Goal: Information Seeking & Learning: Understand process/instructions

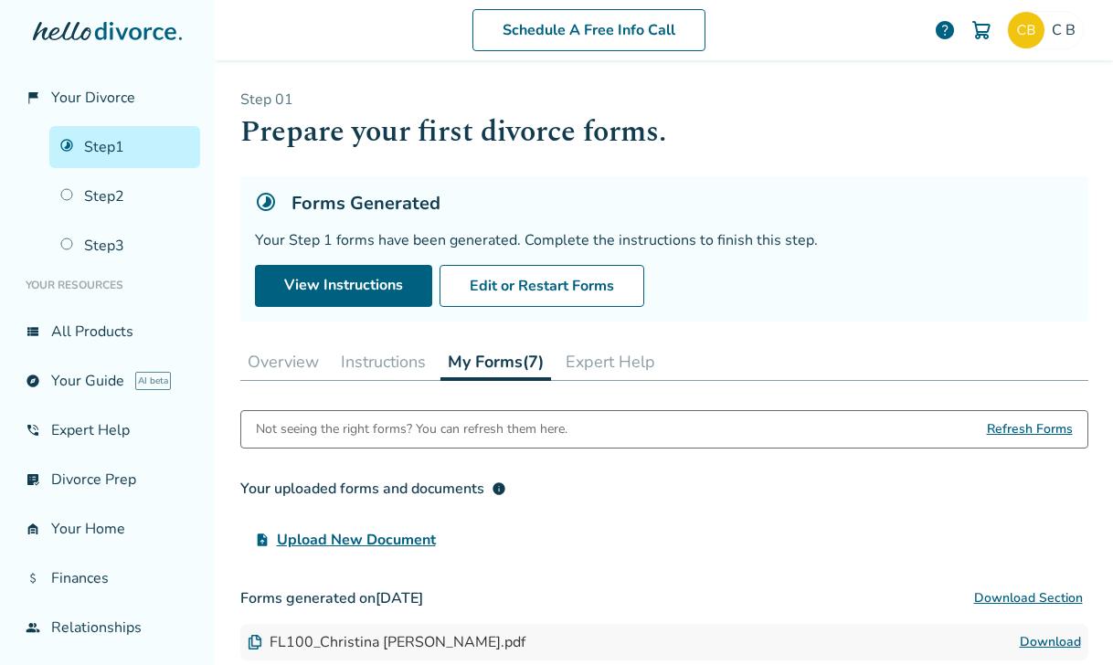
scroll to position [27, 0]
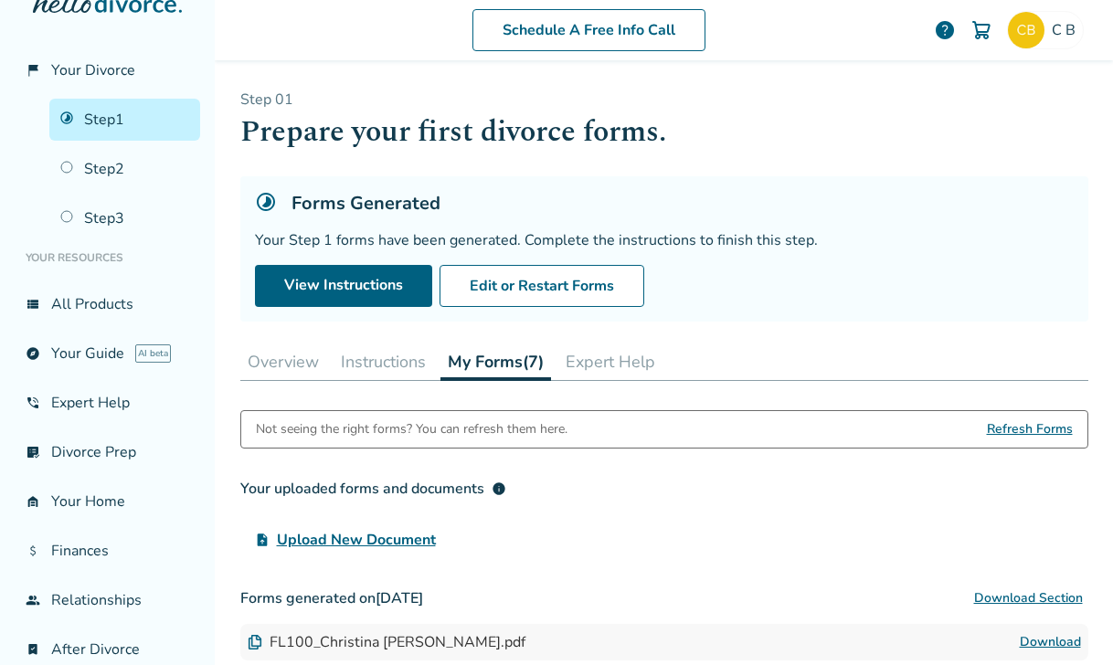
click at [474, 364] on button "My Forms (7)" at bounding box center [496, 362] width 111 height 37
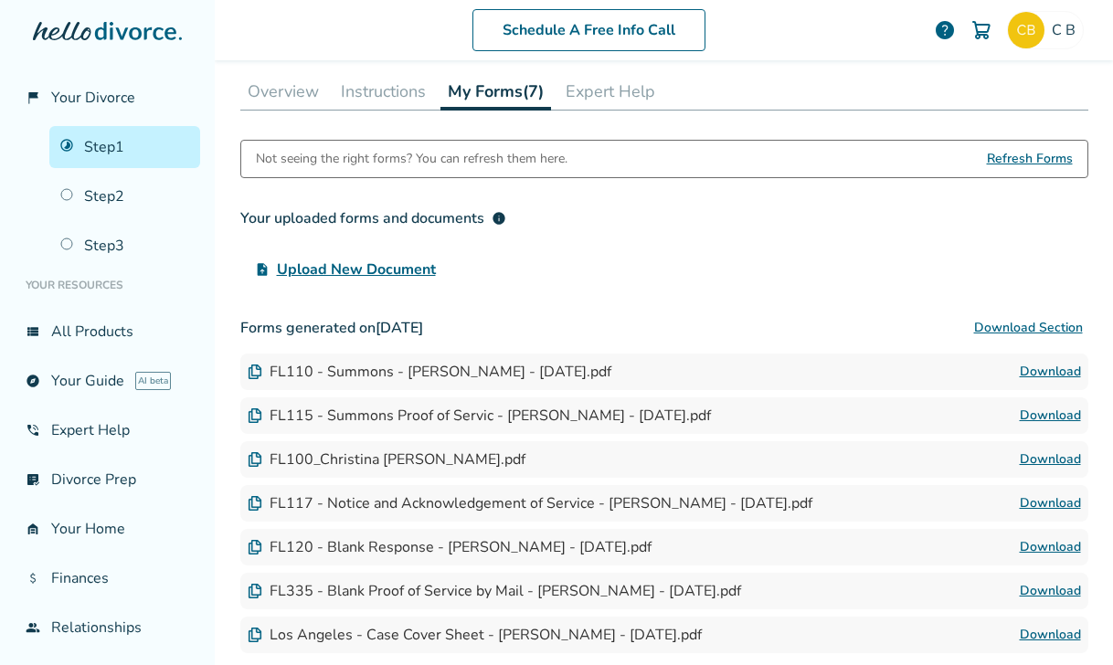
scroll to position [293, 0]
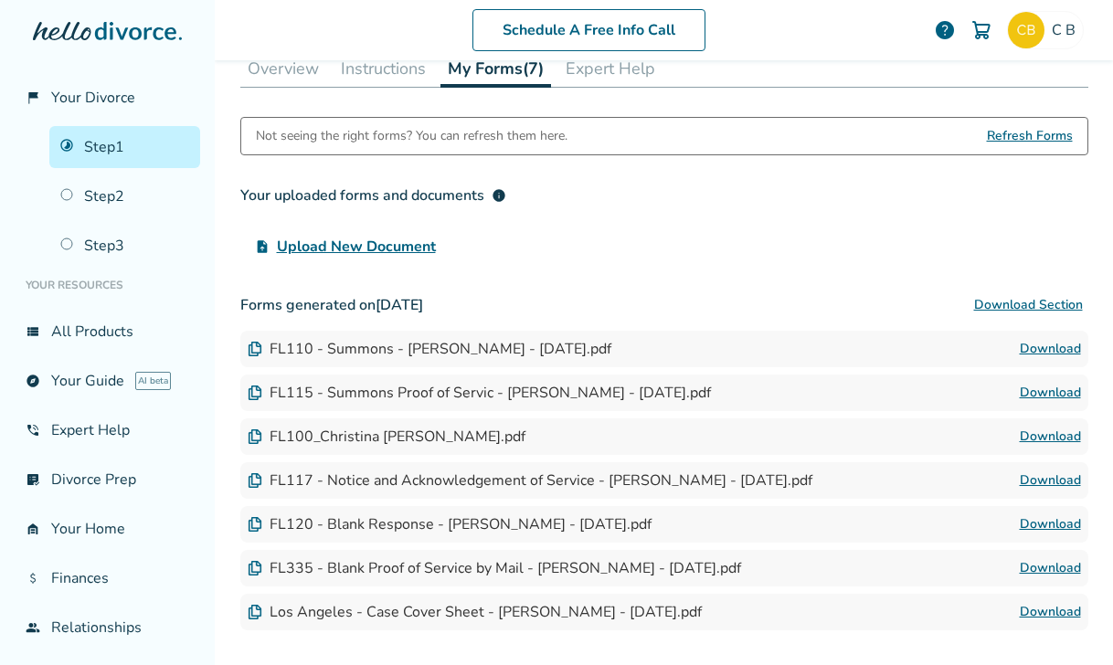
click at [1037, 349] on link "Download" at bounding box center [1050, 349] width 61 height 22
click at [1032, 393] on link "Download" at bounding box center [1050, 393] width 61 height 22
click at [1030, 439] on link "Download" at bounding box center [1050, 437] width 61 height 22
click at [1029, 480] on link "Download" at bounding box center [1050, 481] width 61 height 22
click at [377, 70] on button "Instructions" at bounding box center [384, 68] width 100 height 37
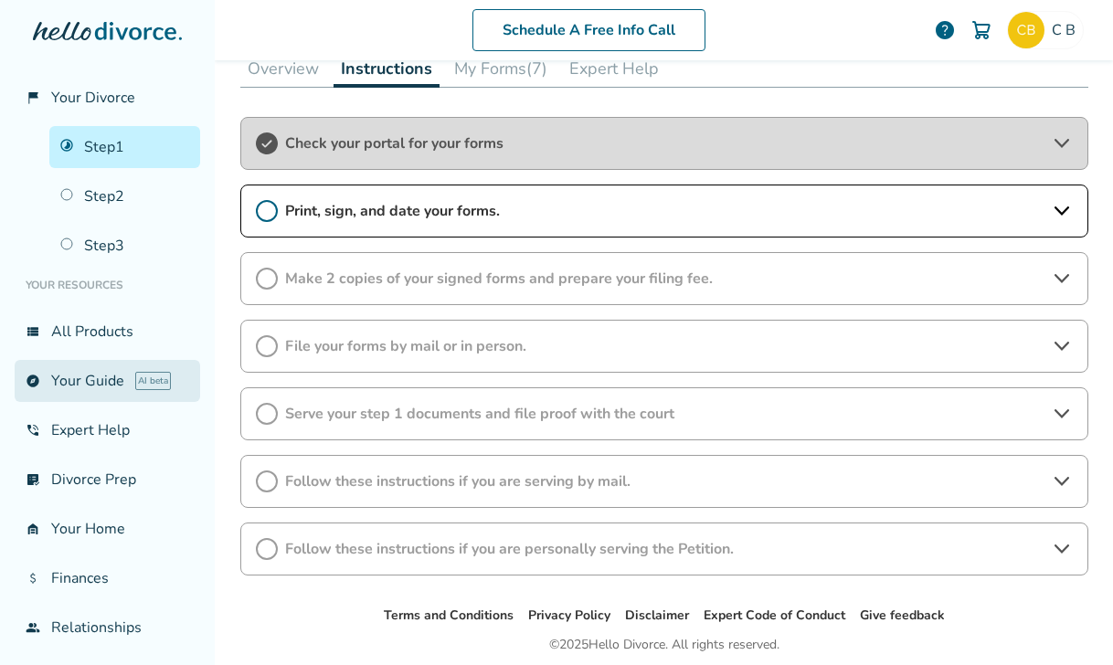
click at [101, 381] on link "explore Your Guide AI beta" at bounding box center [108, 381] width 186 height 42
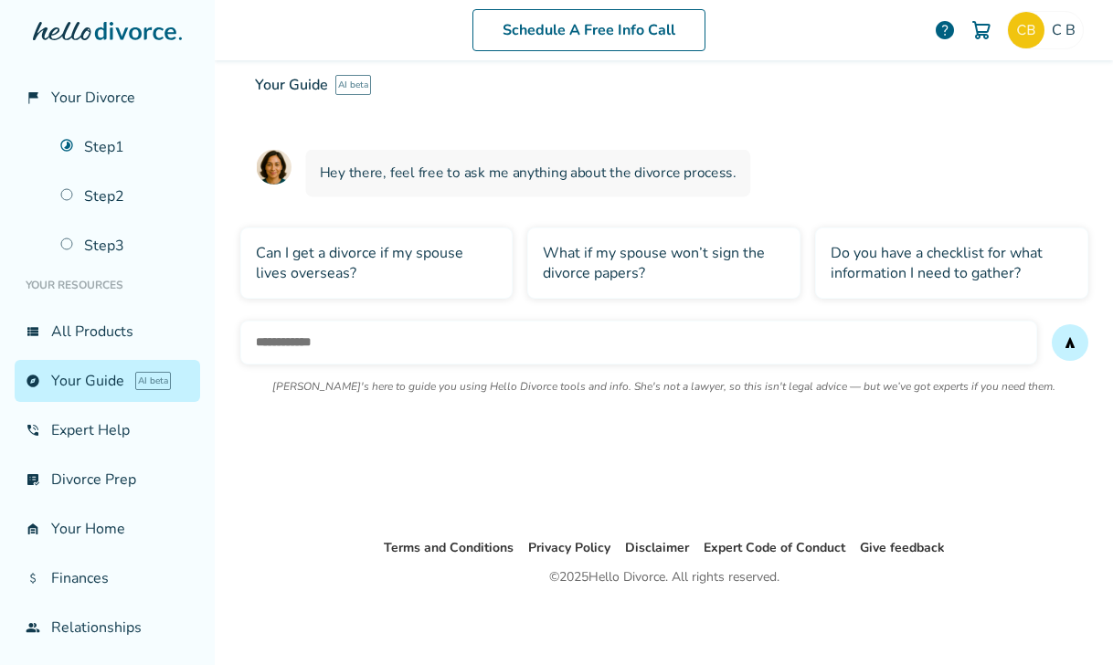
scroll to position [90, 0]
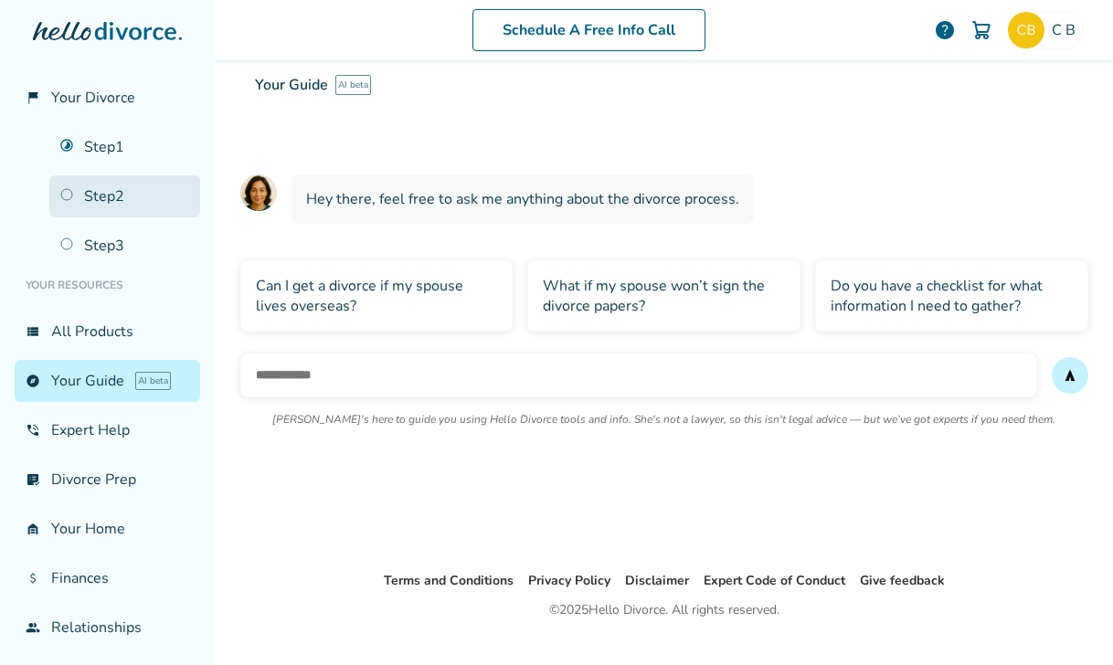
click at [108, 196] on link "Step 2" at bounding box center [124, 196] width 151 height 42
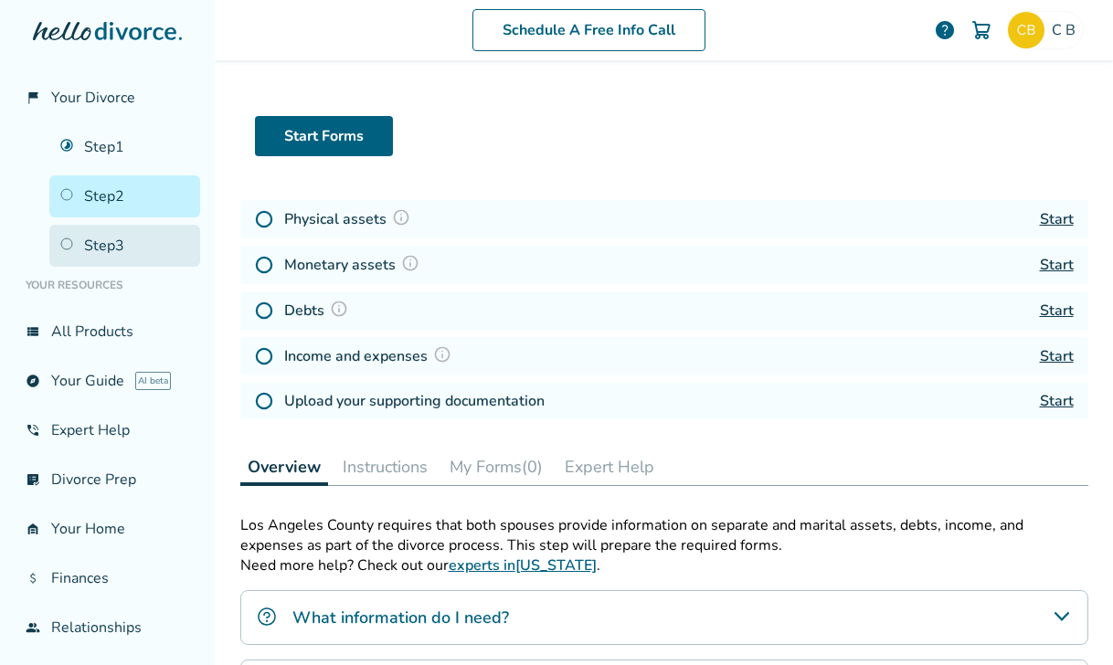
click at [91, 243] on link "Step 3" at bounding box center [124, 246] width 151 height 42
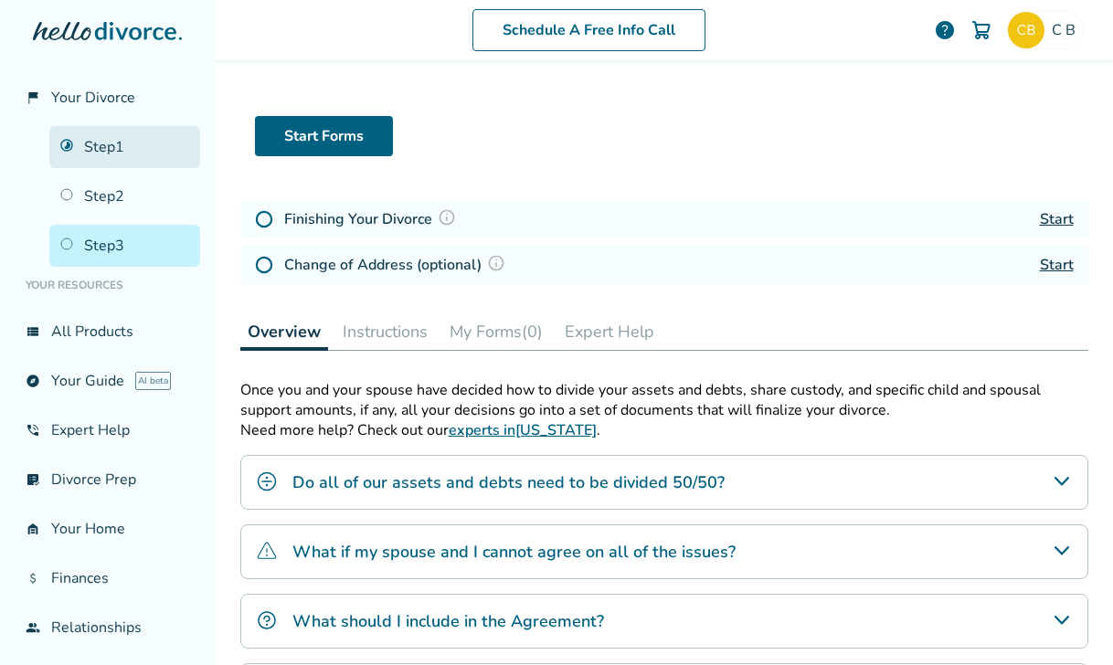
click at [108, 154] on link "Step 1" at bounding box center [124, 147] width 151 height 42
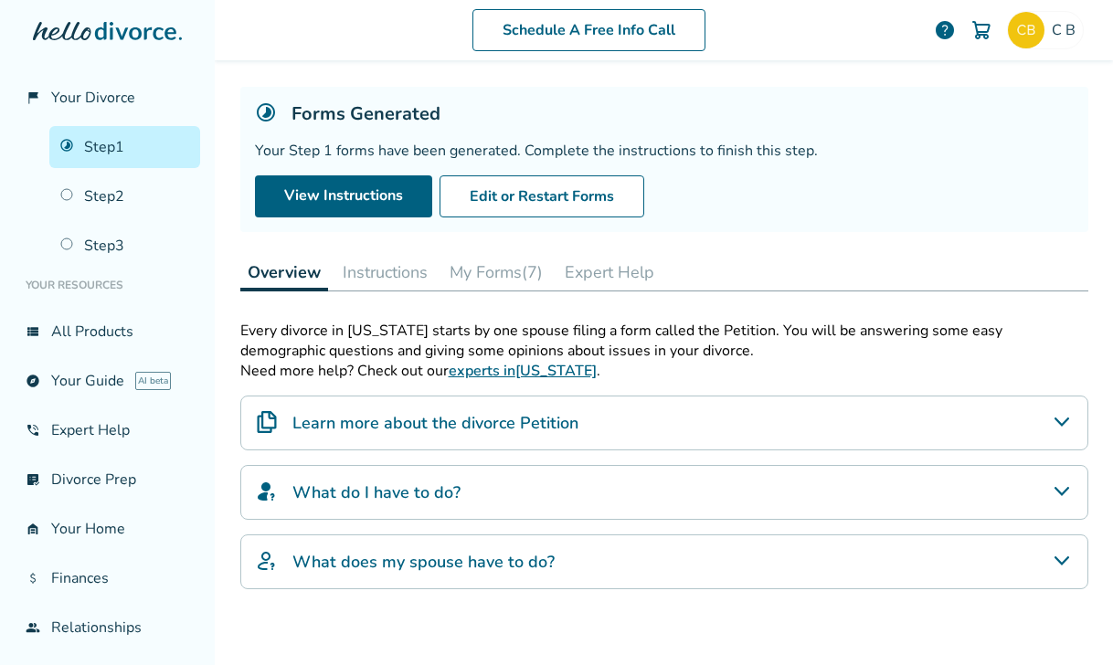
click at [344, 494] on h4 "What do I have to do?" at bounding box center [376, 493] width 168 height 24
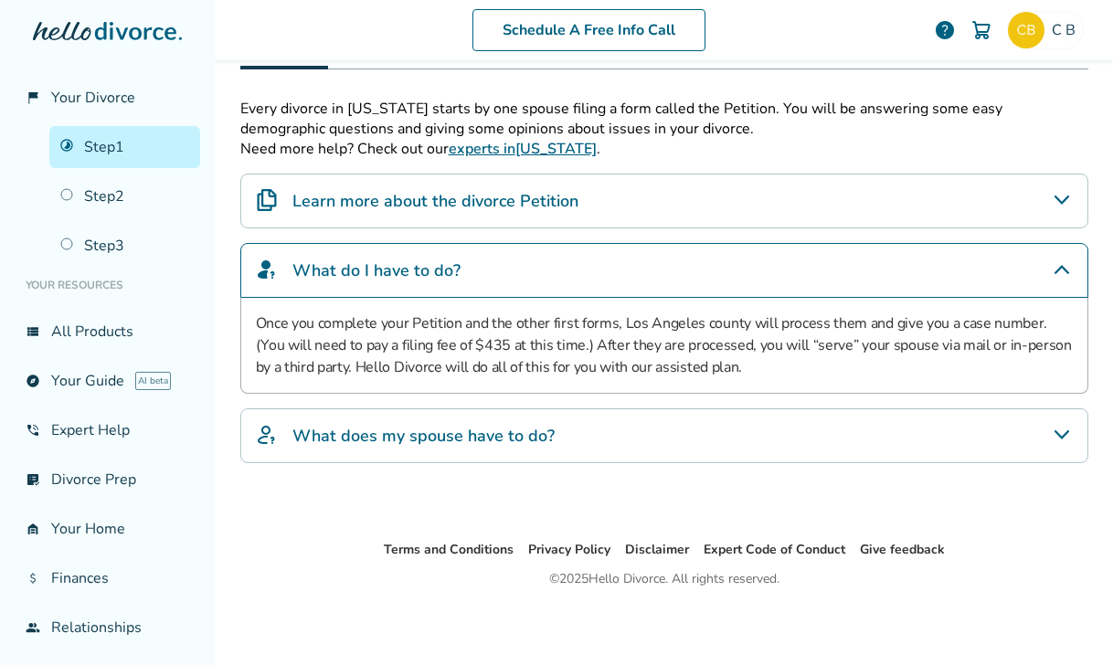
scroll to position [313, 0]
click at [395, 445] on h4 "What does my spouse have to do?" at bounding box center [423, 435] width 262 height 24
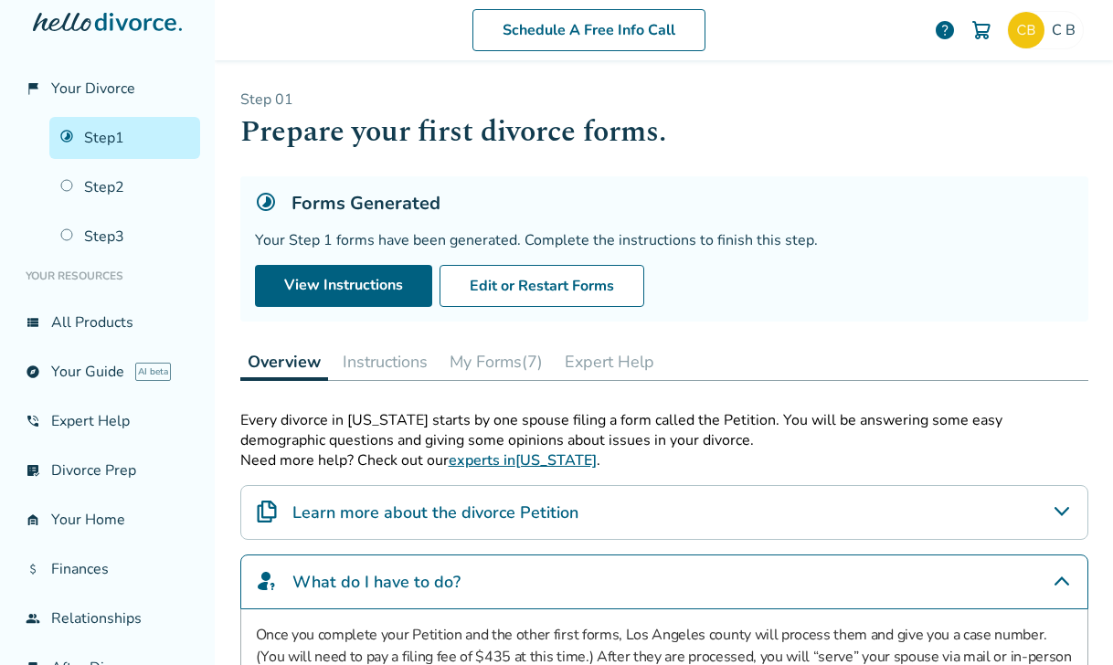
scroll to position [0, 0]
click at [393, 367] on button "Instructions" at bounding box center [385, 362] width 100 height 37
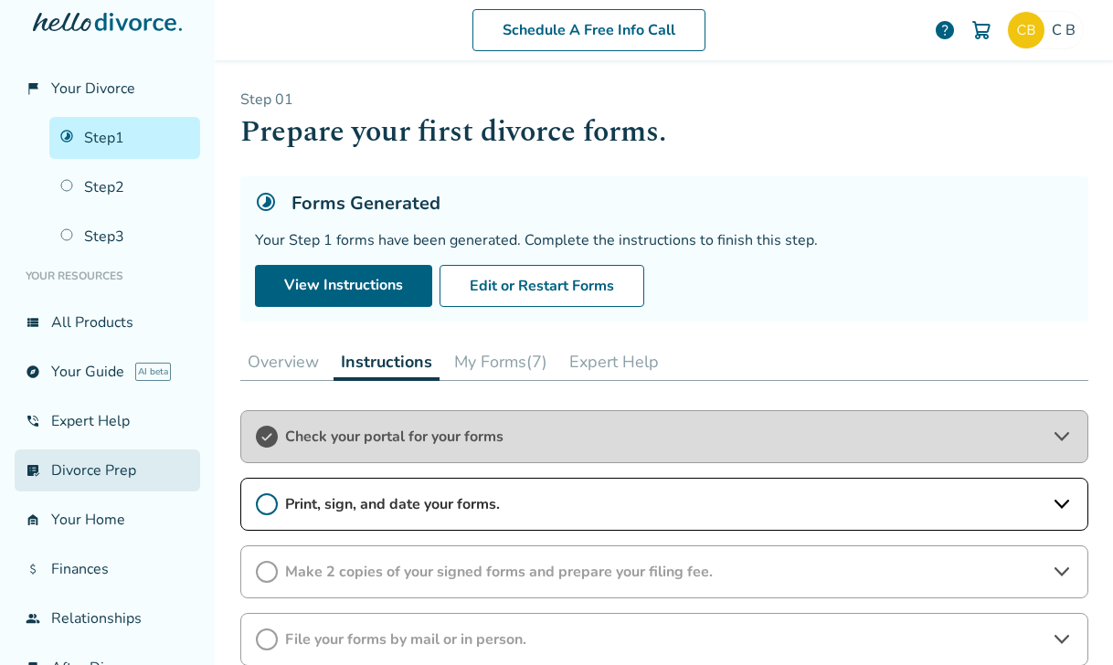
click at [93, 468] on link "list_alt_check Divorce Prep" at bounding box center [108, 471] width 186 height 42
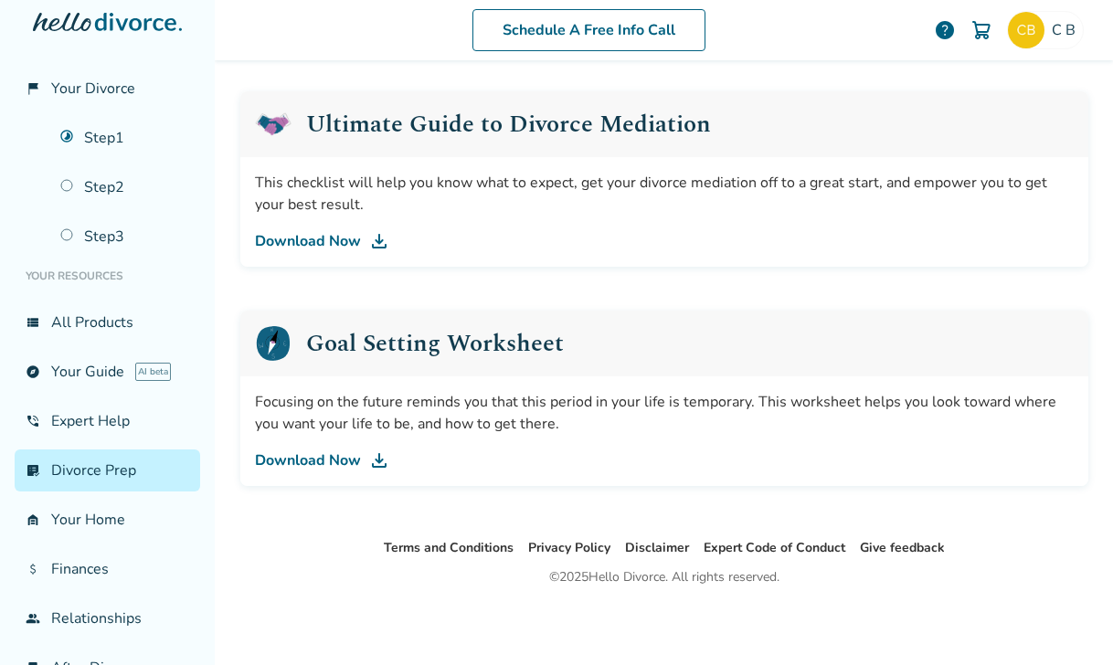
scroll to position [1123, 0]
click at [90, 519] on link "garage_home Your Home" at bounding box center [108, 520] width 186 height 42
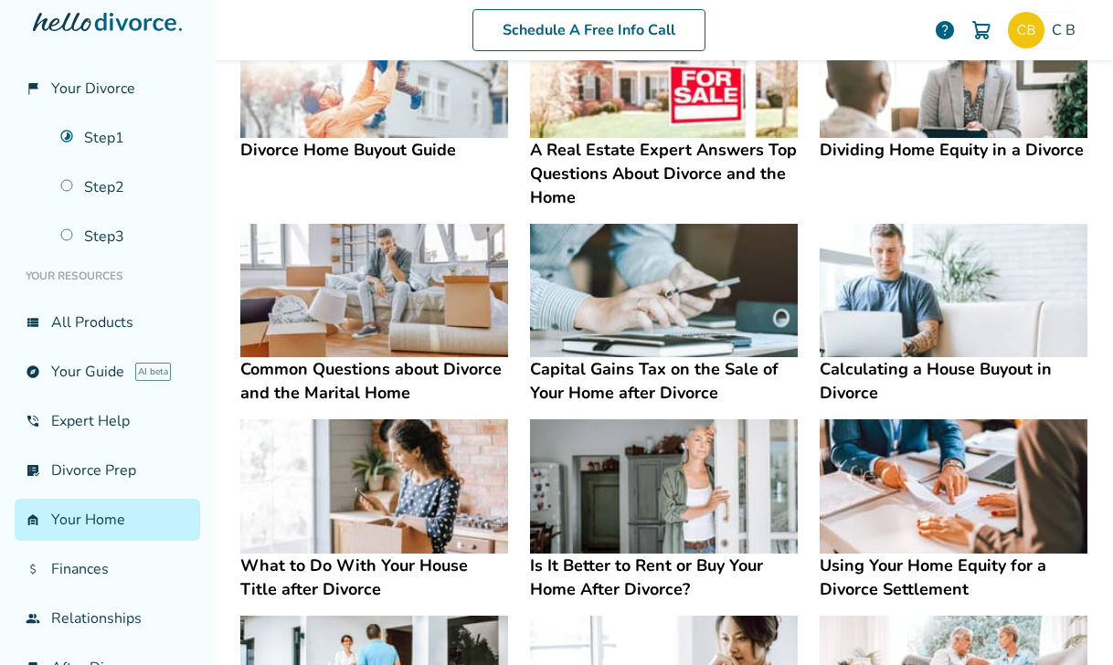
scroll to position [460, 0]
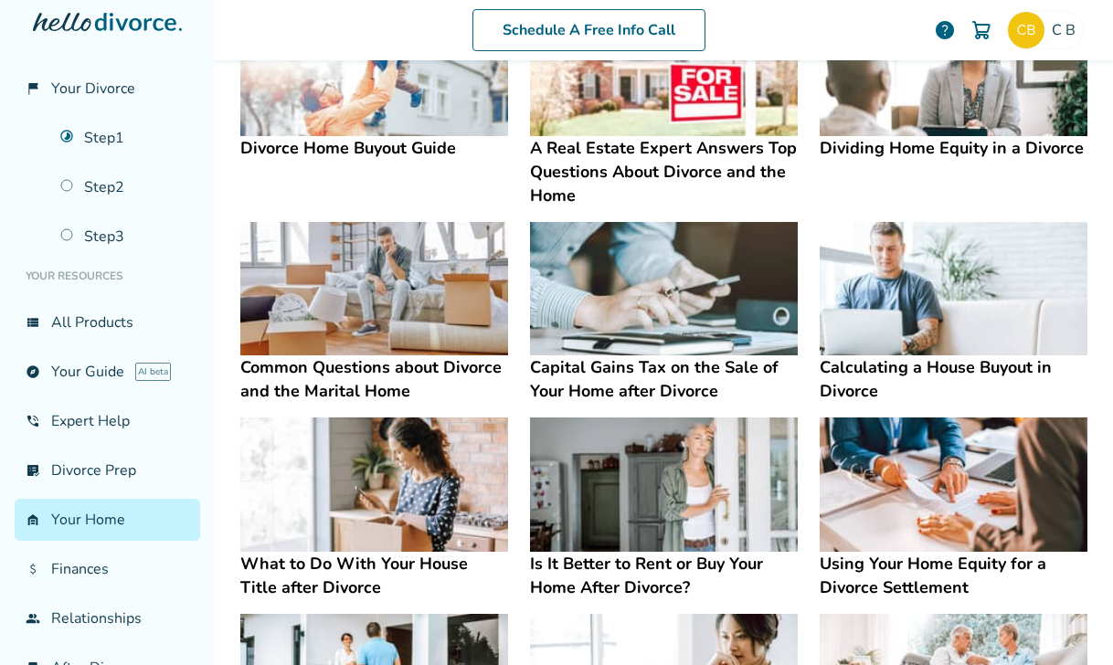
click at [929, 149] on h4 "Dividing Home Equity in a Divorce" at bounding box center [954, 148] width 268 height 24
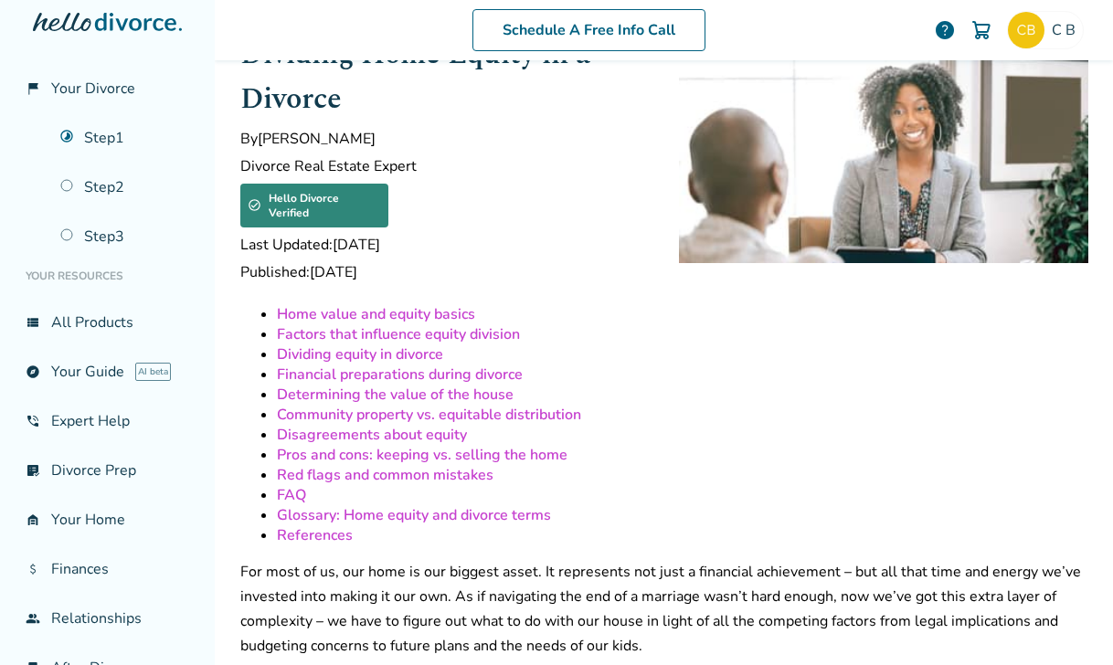
scroll to position [106, 0]
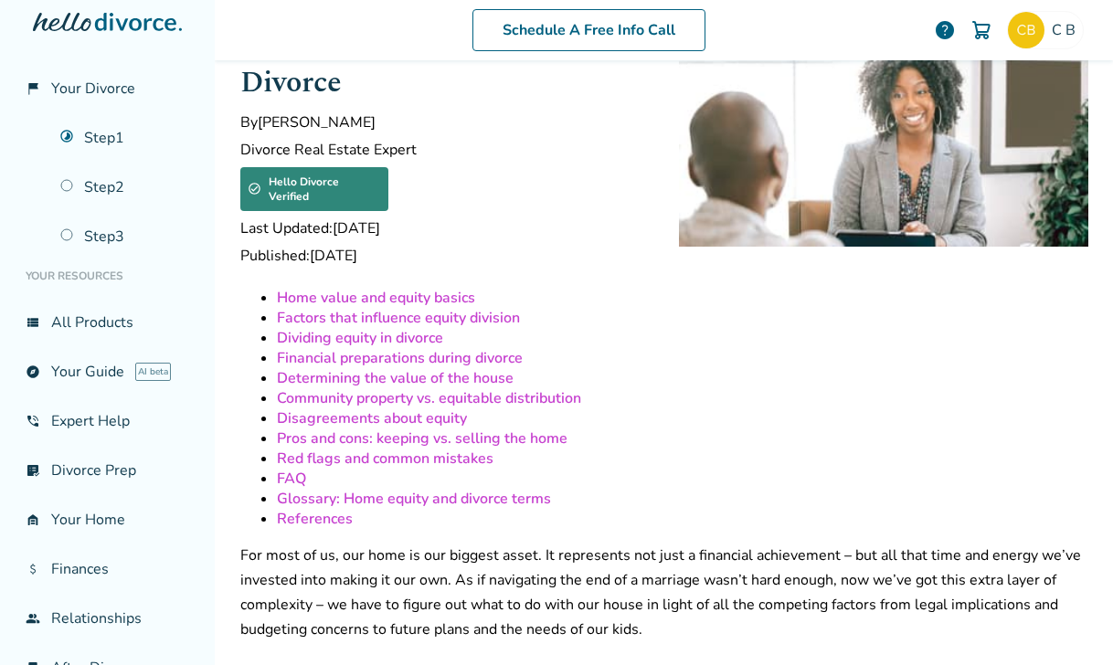
click at [416, 328] on link "Dividing equity in divorce" at bounding box center [360, 338] width 166 height 20
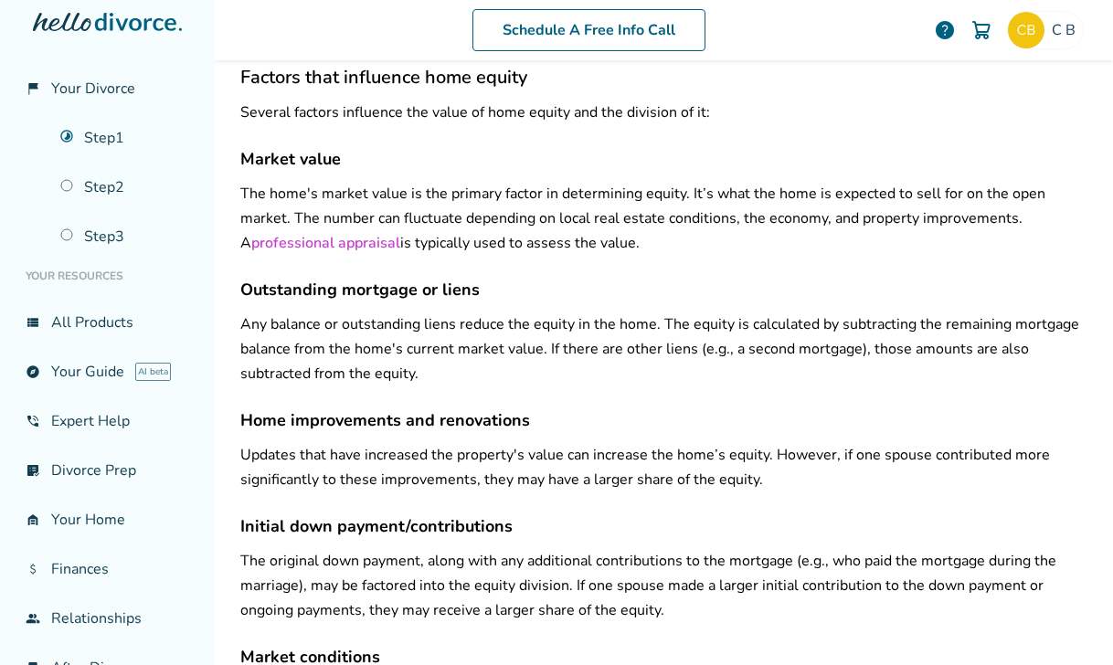
scroll to position [3862, 0]
